Goal: Browse casually: Explore the website without a specific task or goal

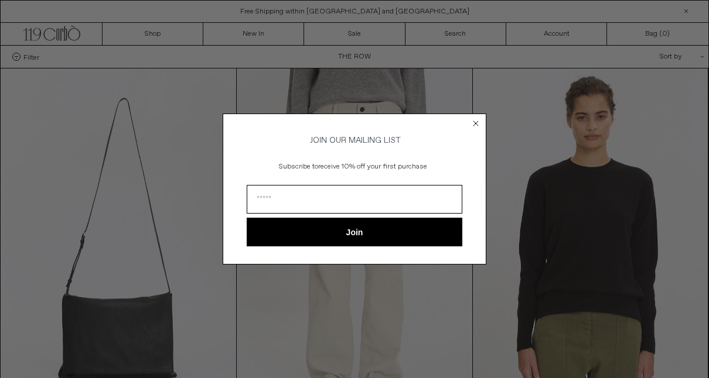
click at [185, 122] on div "Close dialog JOIN OUR MAILING LIST Subscribe to receive 10% off your first purc…" at bounding box center [354, 189] width 709 height 378
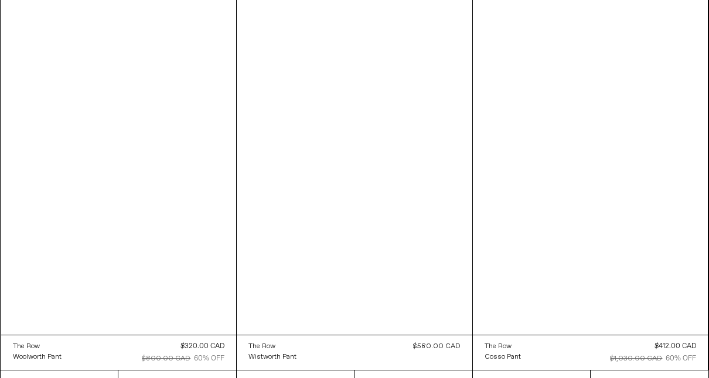
scroll to position [11742, 0]
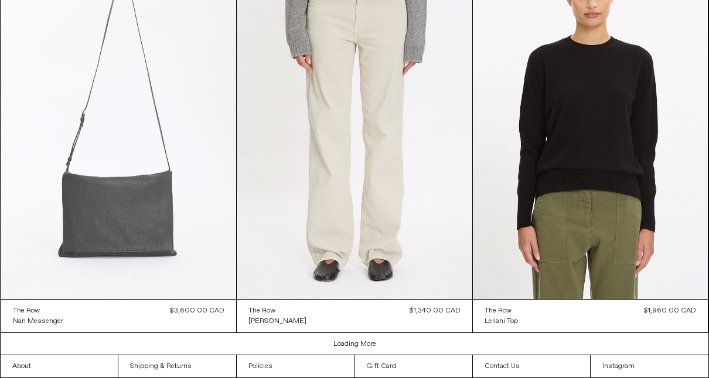
scroll to position [1934, 0]
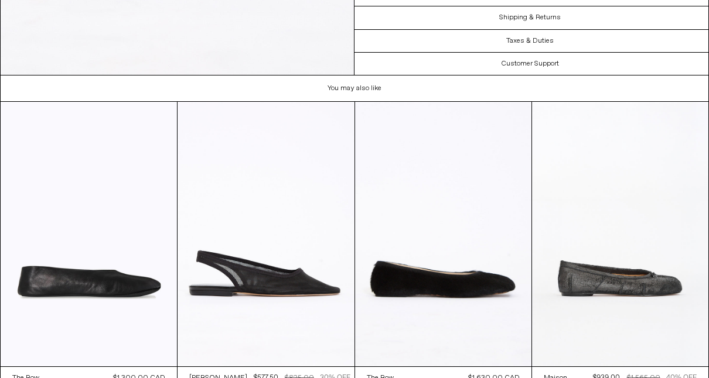
scroll to position [2321, 0]
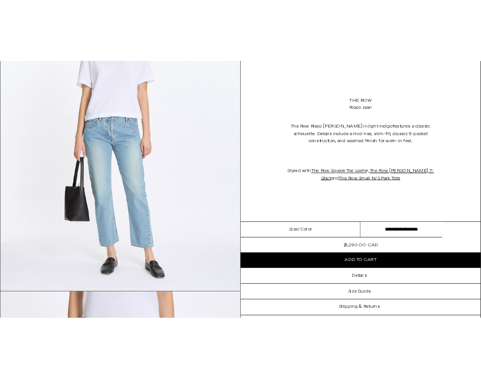
scroll to position [990, 0]
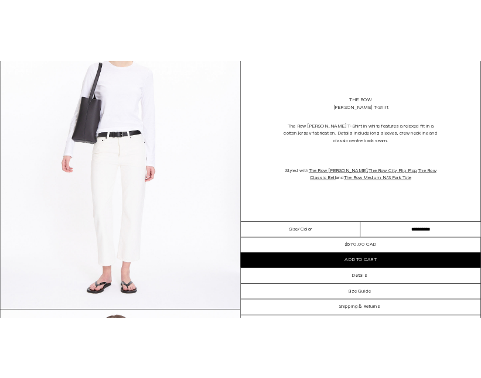
scroll to position [293, 0]
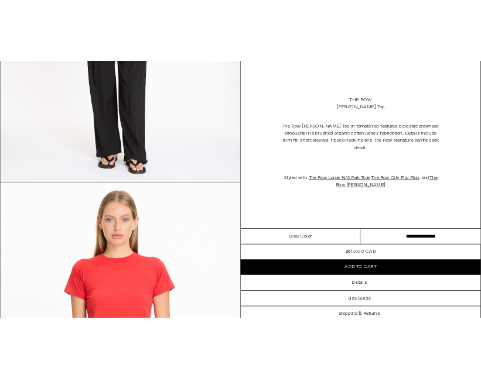
scroll to position [351, 0]
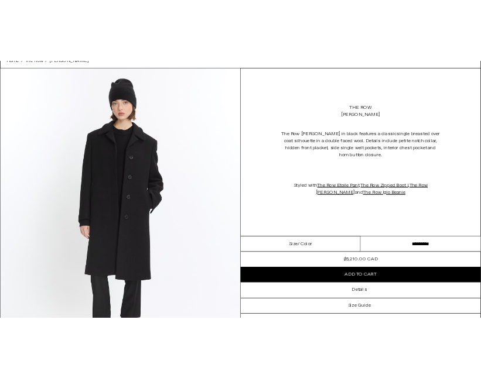
scroll to position [176, 0]
